Goal: Task Accomplishment & Management: Complete application form

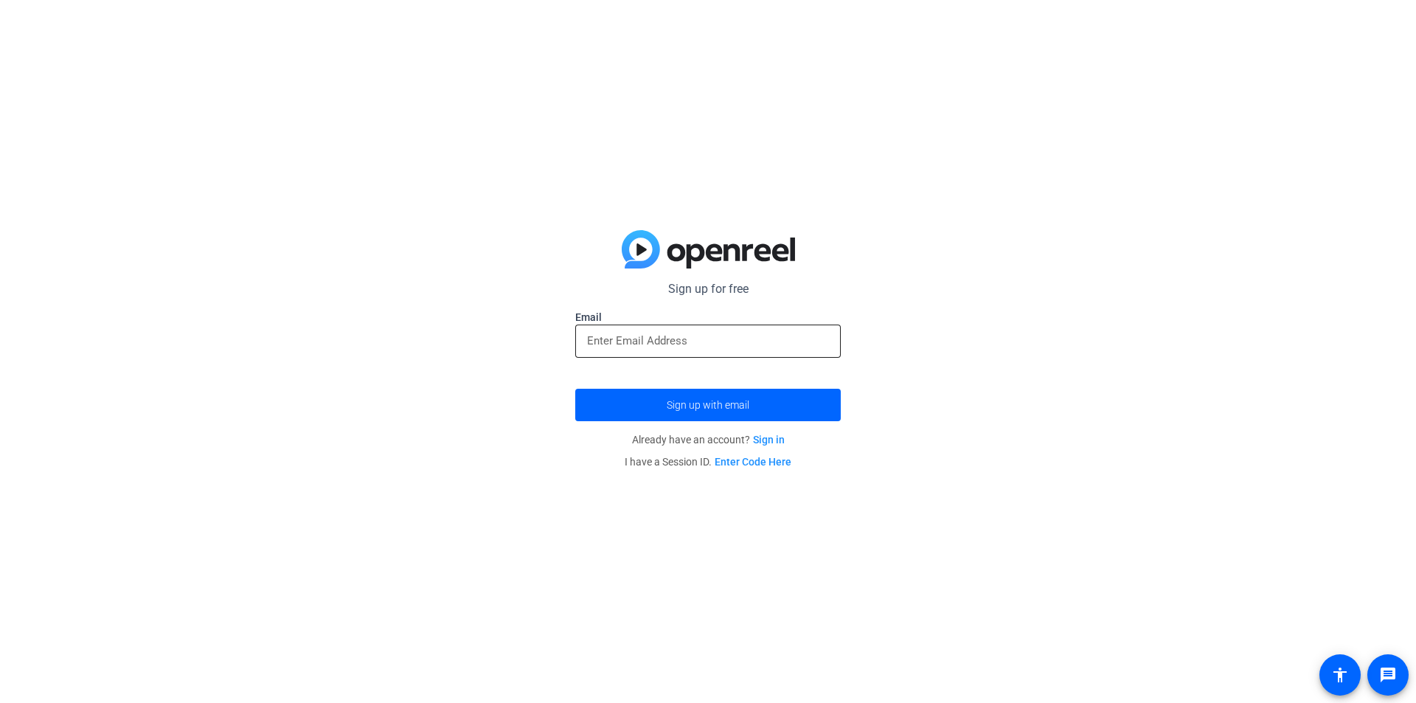
click at [601, 350] on div at bounding box center [708, 341] width 242 height 33
paste input "[EMAIL_ADDRESS][DOMAIN_NAME]"
type input "[EMAIL_ADDRESS][DOMAIN_NAME]"
click at [624, 414] on span "submit" at bounding box center [708, 404] width 266 height 35
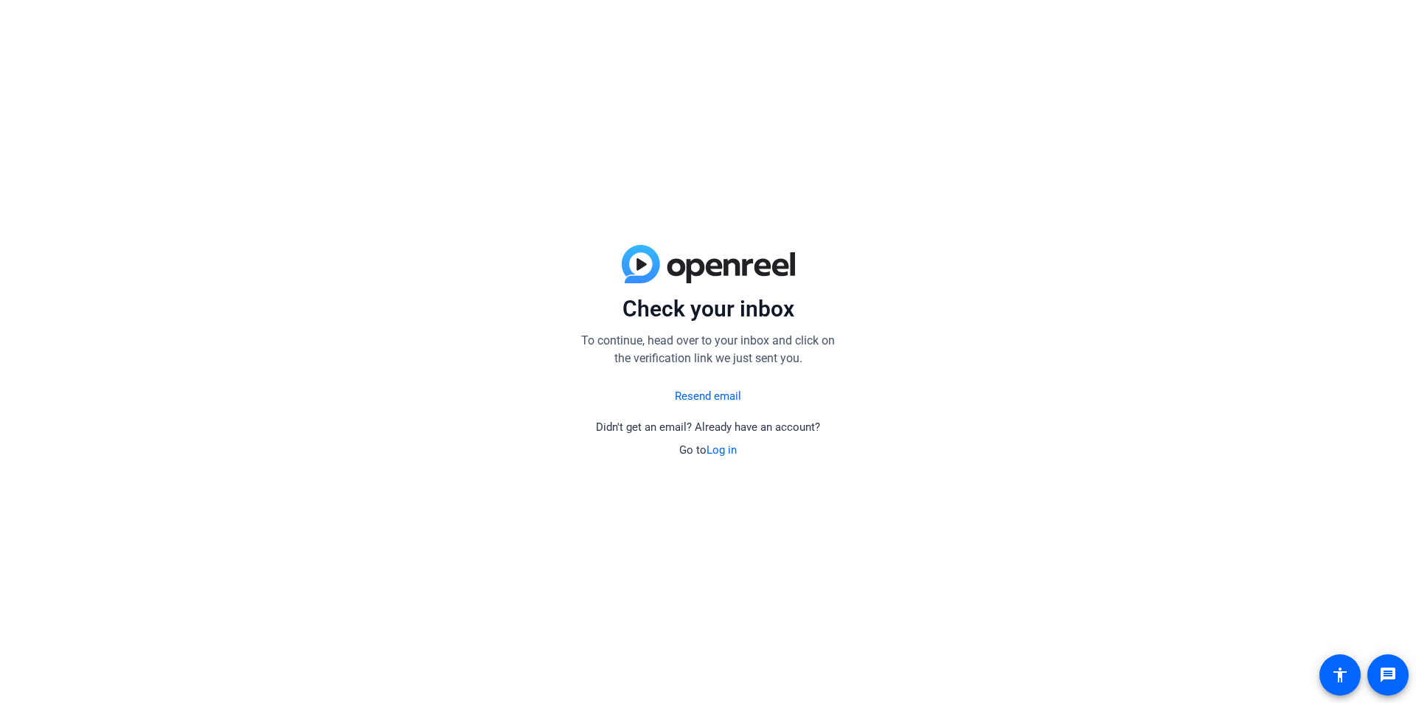
click at [696, 397] on link "Resend email" at bounding box center [708, 396] width 66 height 17
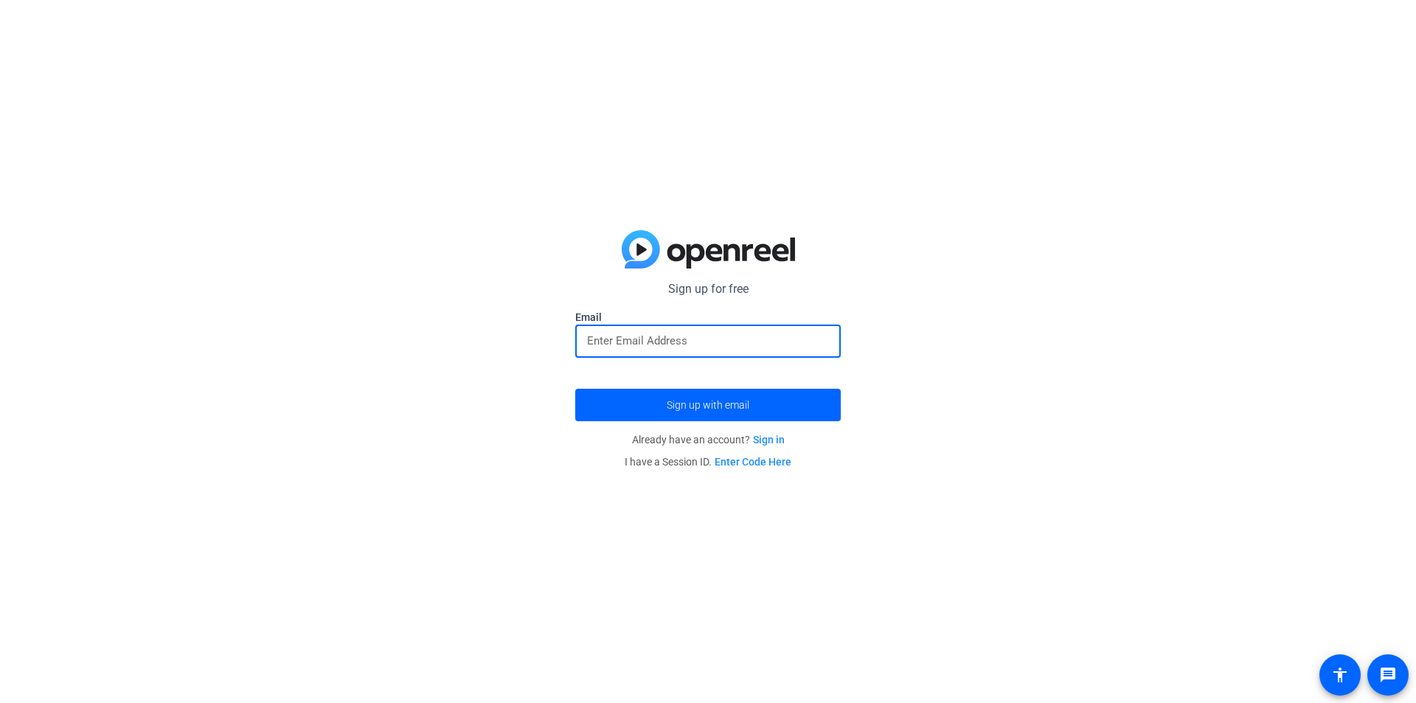
click at [690, 339] on input "email" at bounding box center [708, 341] width 242 height 18
type input "[EMAIL_ADDRESS][DOMAIN_NAME]"
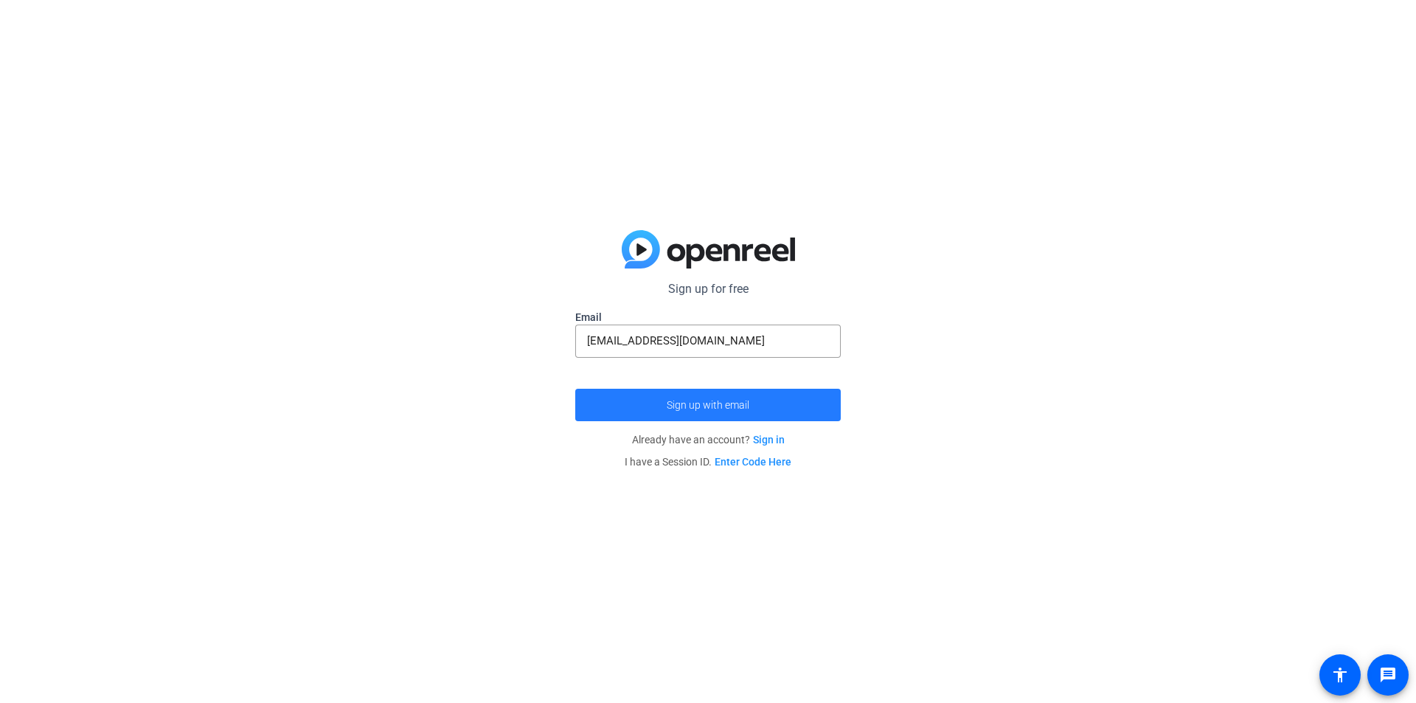
click at [709, 405] on span "Sign up with email" at bounding box center [708, 405] width 83 height 0
